Goal: Task Accomplishment & Management: Use online tool/utility

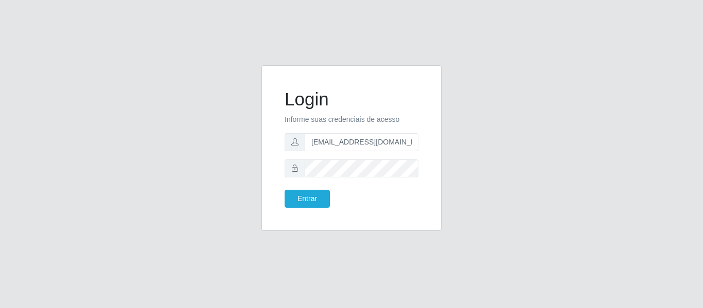
click at [285, 190] on button "Entrar" at bounding box center [307, 199] width 45 height 18
click at [305, 201] on button "Entrar" at bounding box center [307, 199] width 45 height 18
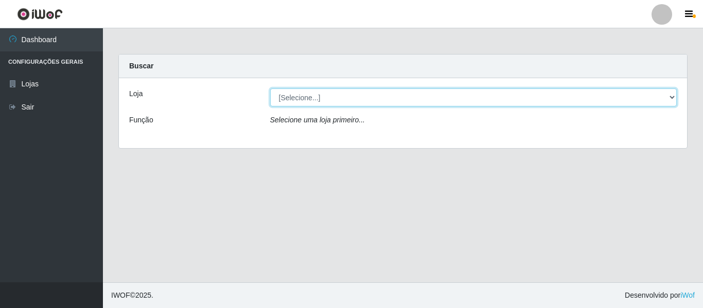
click at [665, 97] on select "[Selecione...] SuperFácil Atacado - São Gonçalo do Amarante" at bounding box center [473, 98] width 407 height 18
select select "408"
click at [270, 89] on select "[Selecione...] SuperFácil Atacado - São Gonçalo do Amarante" at bounding box center [473, 98] width 407 height 18
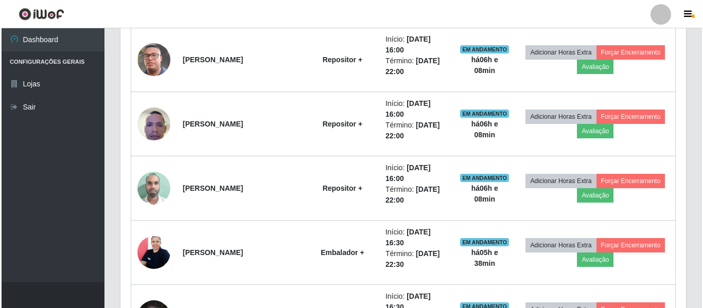
scroll to position [360, 0]
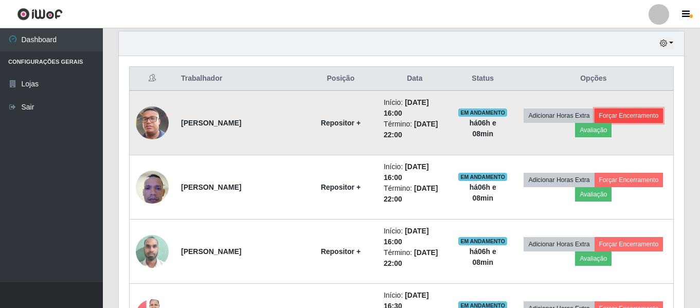
click at [631, 115] on button "Forçar Encerramento" at bounding box center [629, 116] width 69 height 14
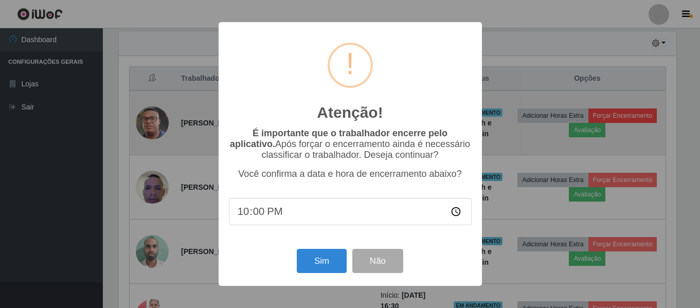
scroll to position [214, 560]
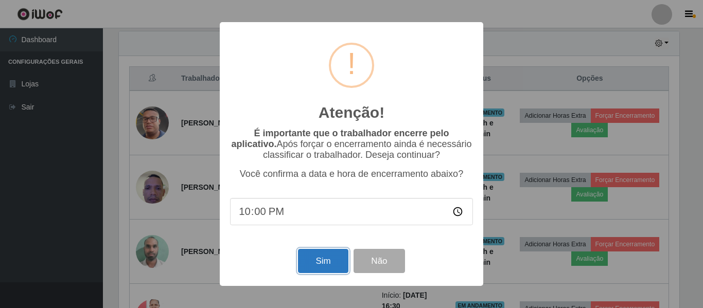
click at [315, 260] on button "Sim" at bounding box center [323, 261] width 50 height 24
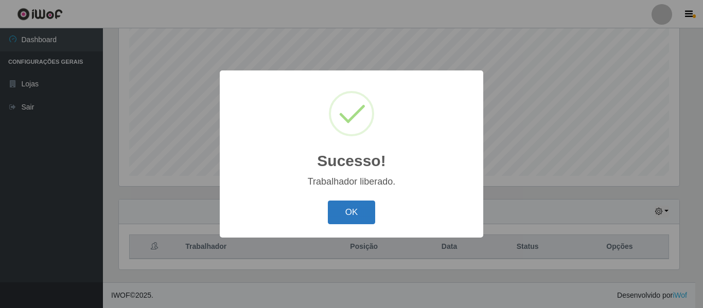
click at [365, 210] on button "OK" at bounding box center [352, 213] width 48 height 24
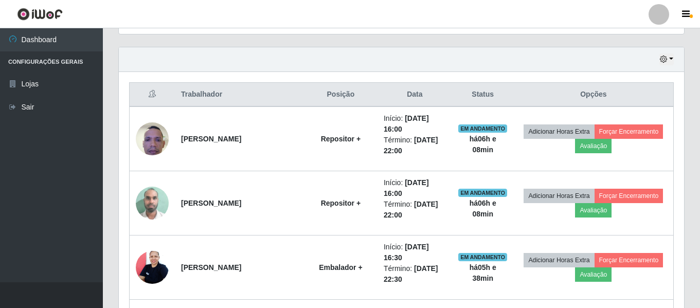
scroll to position [346, 0]
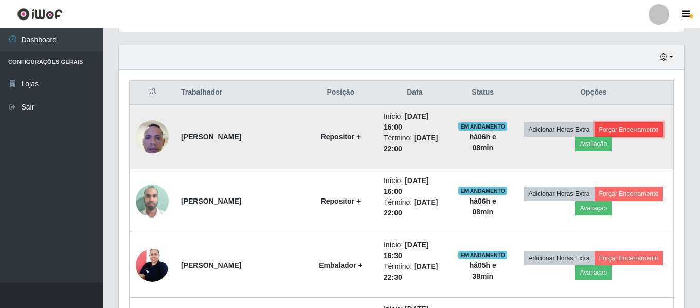
click at [628, 128] on button "Forçar Encerramento" at bounding box center [629, 129] width 69 height 14
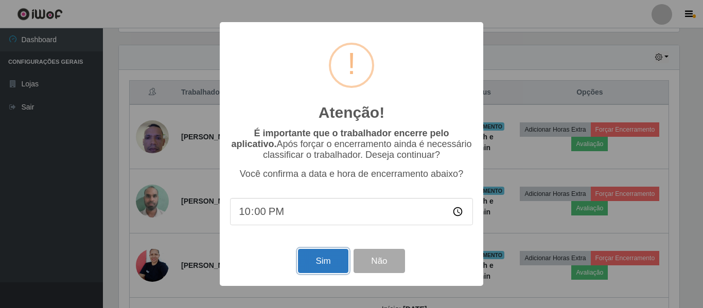
click at [321, 265] on button "Sim" at bounding box center [323, 261] width 50 height 24
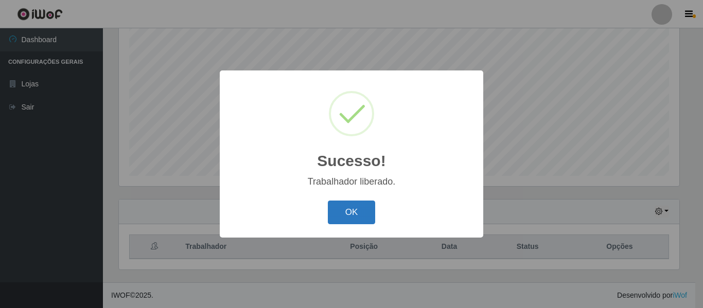
click at [352, 214] on button "OK" at bounding box center [352, 213] width 48 height 24
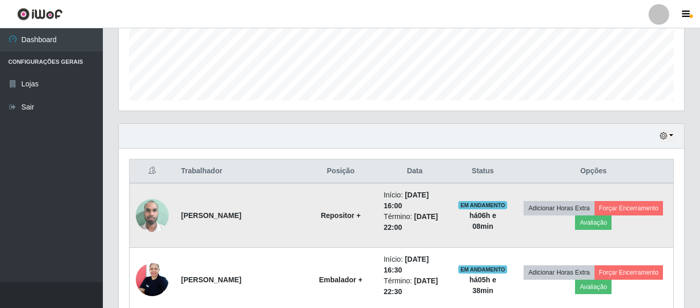
scroll to position [295, 0]
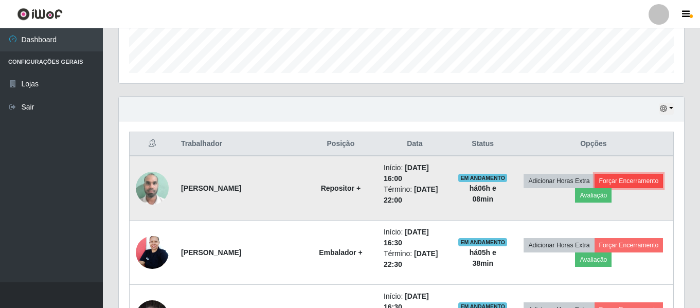
click at [613, 179] on button "Forçar Encerramento" at bounding box center [629, 181] width 69 height 14
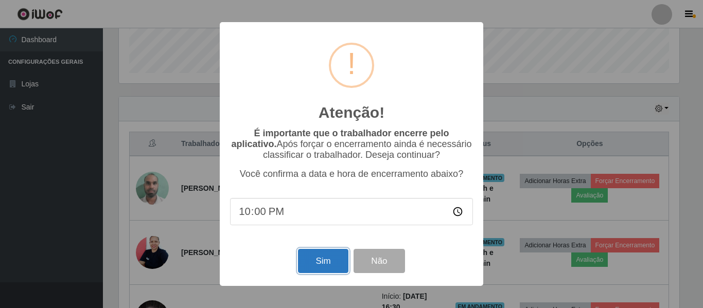
click at [320, 267] on button "Sim" at bounding box center [323, 261] width 50 height 24
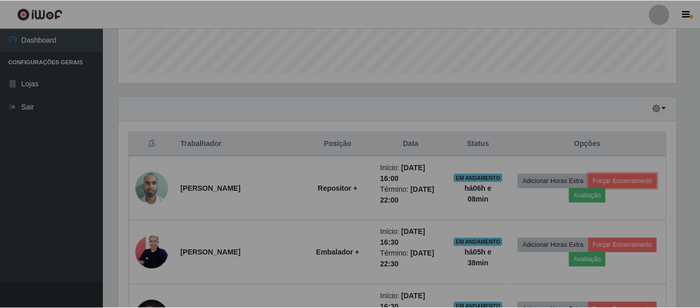
scroll to position [0, 0]
